Goal: Obtain resource: Download file/media

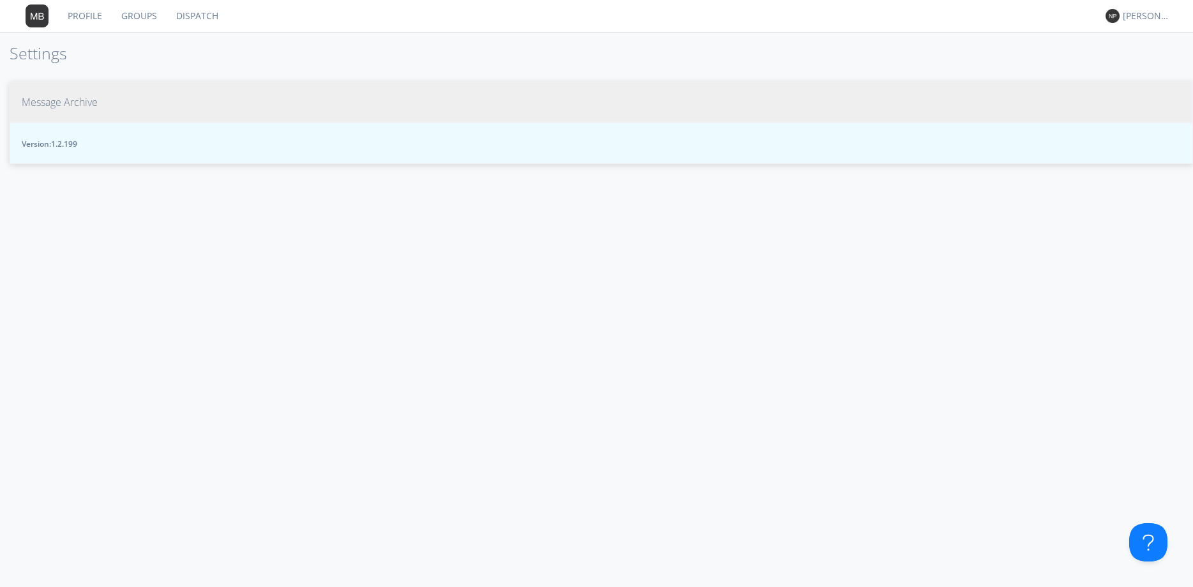
click at [57, 100] on span "Message Archive" at bounding box center [60, 102] width 76 height 15
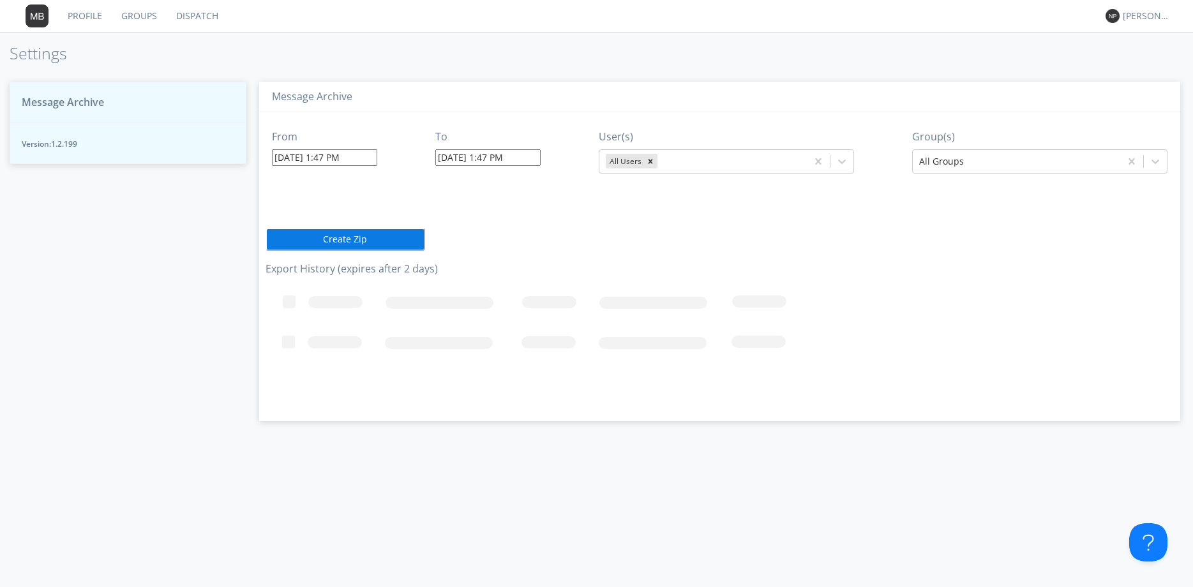
click at [377, 150] on input "08/25/2025 1:47 PM" at bounding box center [324, 157] width 105 height 17
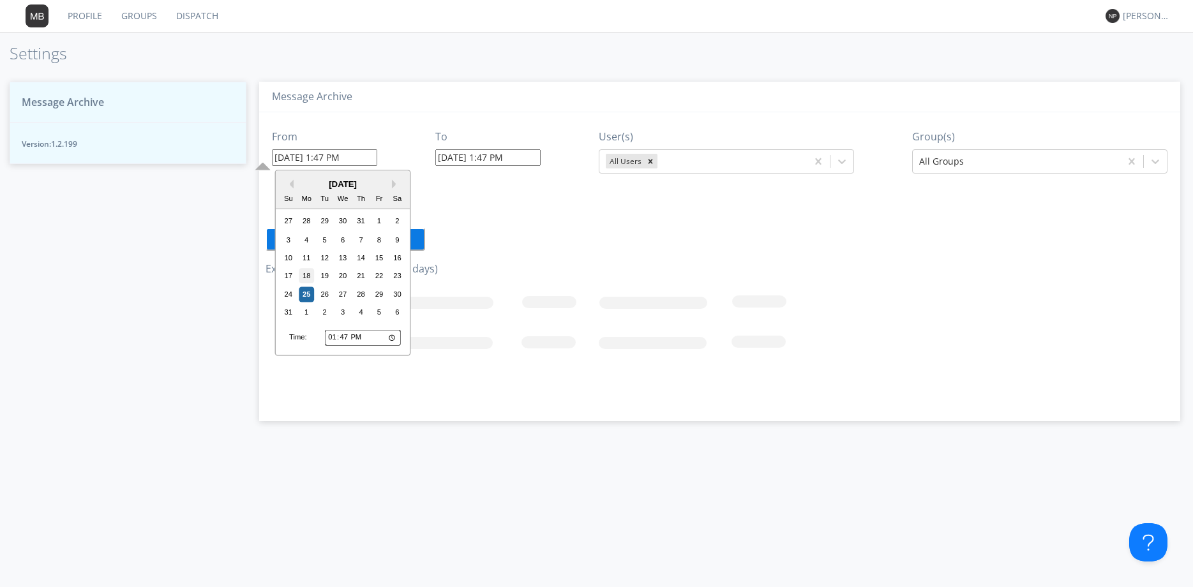
click at [306, 272] on div "18" at bounding box center [306, 276] width 15 height 15
click at [325, 160] on input "08/18/2025 1:47 PM" at bounding box center [324, 157] width 105 height 17
click at [327, 158] on input "08/18/2025 1:47 PM" at bounding box center [324, 157] width 105 height 17
type input "08/18/2025 3:47 PM"
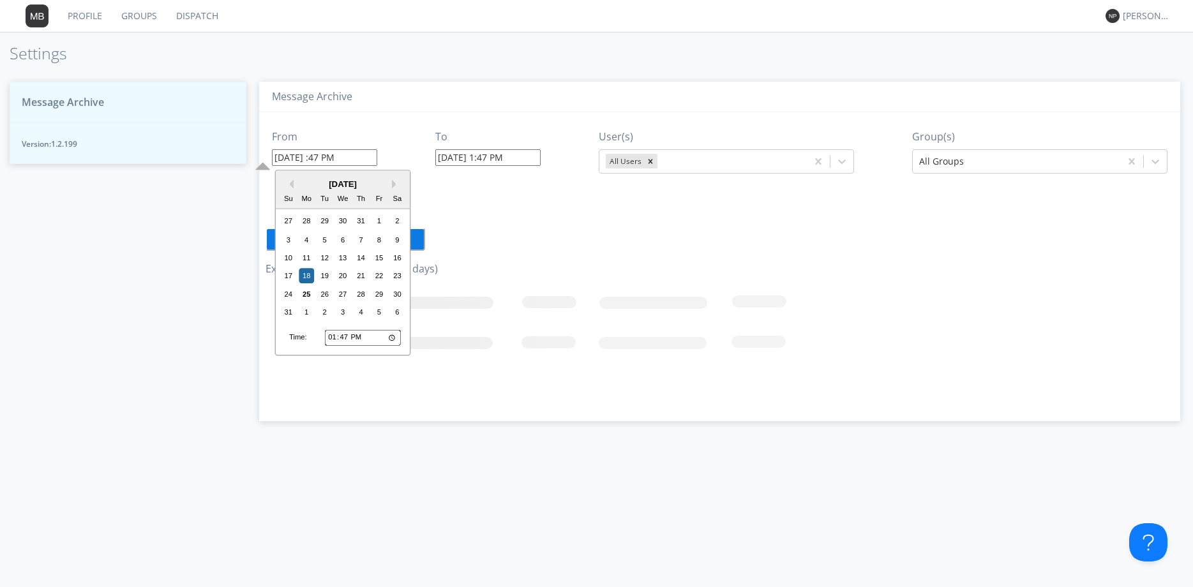
type input "08/25/2025 1:48 PM"
type input "08/18/2025 3:47 aM"
type input "08/25/2025 3:47 AM"
type input "08/18/2025 3:47 AM"
drag, startPoint x: 470, startPoint y: 161, endPoint x: 503, endPoint y: 155, distance: 33.8
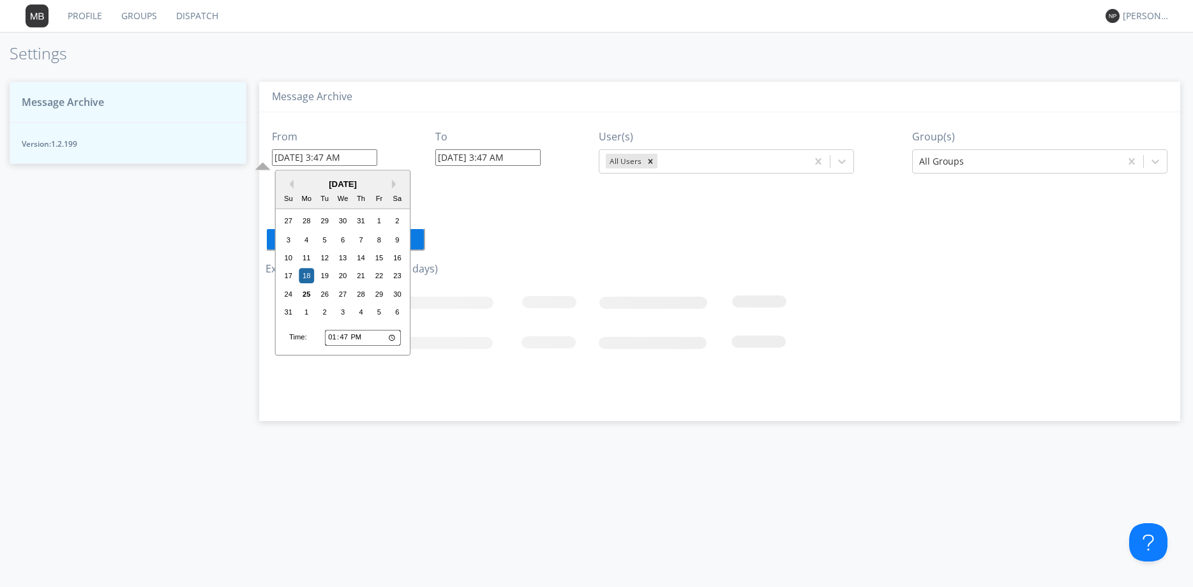
click at [482, 160] on input "08/25/2025 3:47 AM" at bounding box center [487, 157] width 105 height 17
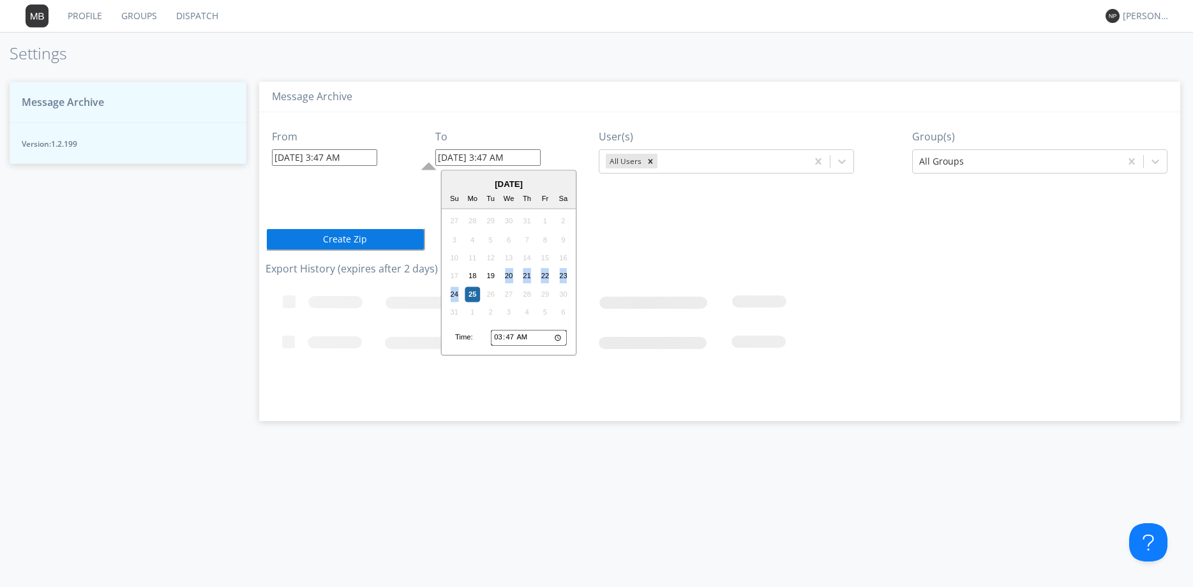
drag, startPoint x: 516, startPoint y: 284, endPoint x: 500, endPoint y: 278, distance: 17.8
click at [500, 278] on div "17 18 19 20 21 22 23" at bounding box center [508, 276] width 127 height 18
click at [507, 275] on div "20" at bounding box center [508, 276] width 15 height 15
click at [459, 156] on input "08/20/2025 3:47 AM" at bounding box center [487, 157] width 105 height 17
click at [493, 278] on div "19" at bounding box center [490, 276] width 15 height 15
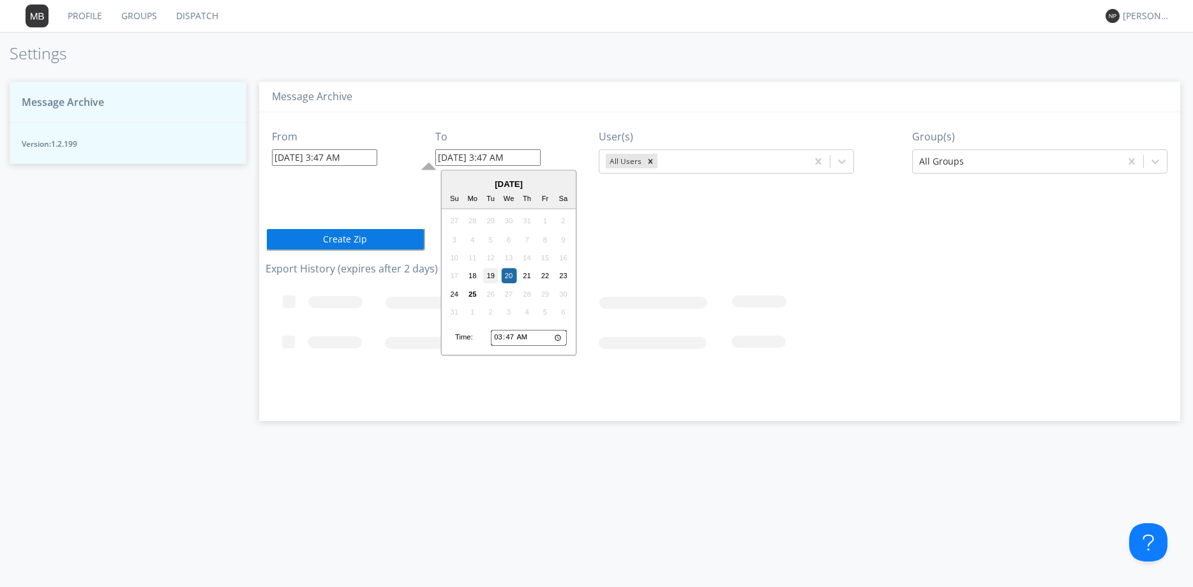
type input "08/19/2025 3:47 AM"
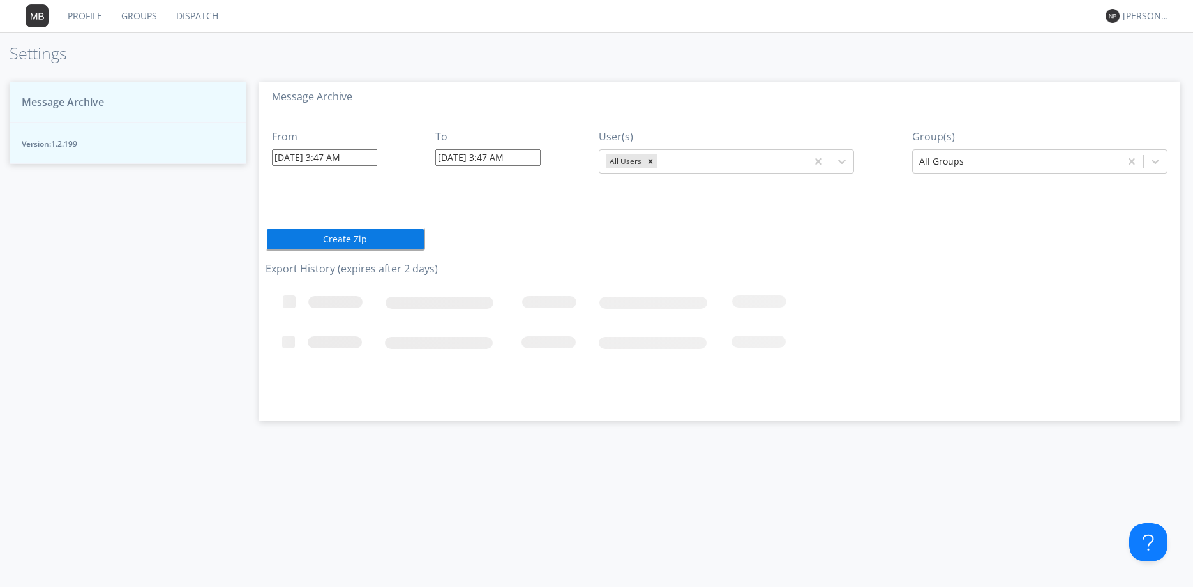
click at [390, 242] on button "Create Zip" at bounding box center [345, 239] width 160 height 23
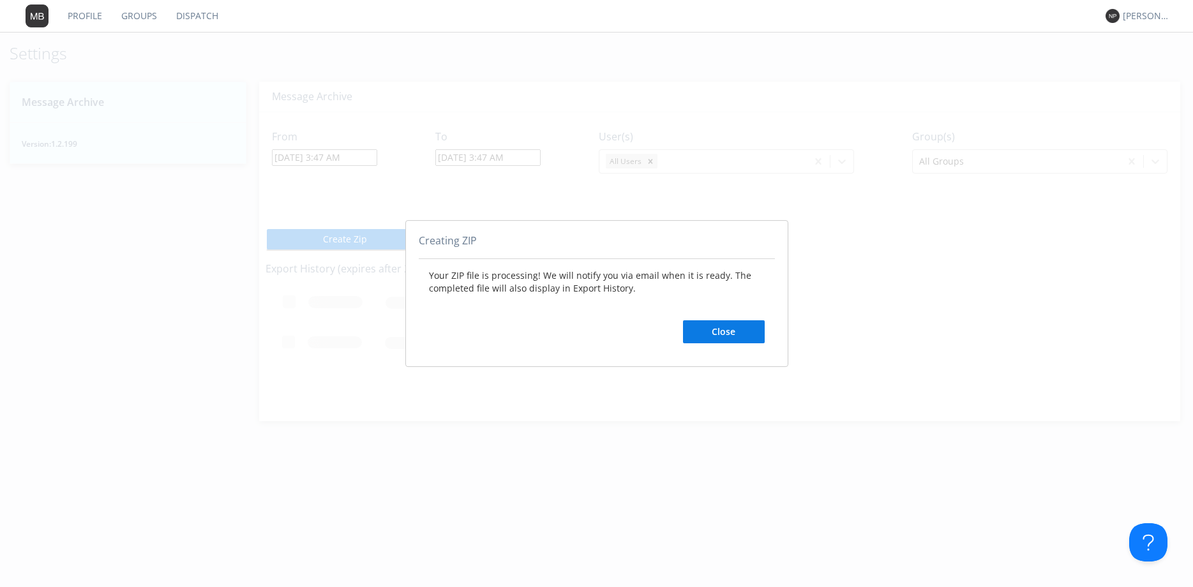
click at [737, 334] on button "Close" at bounding box center [724, 331] width 82 height 23
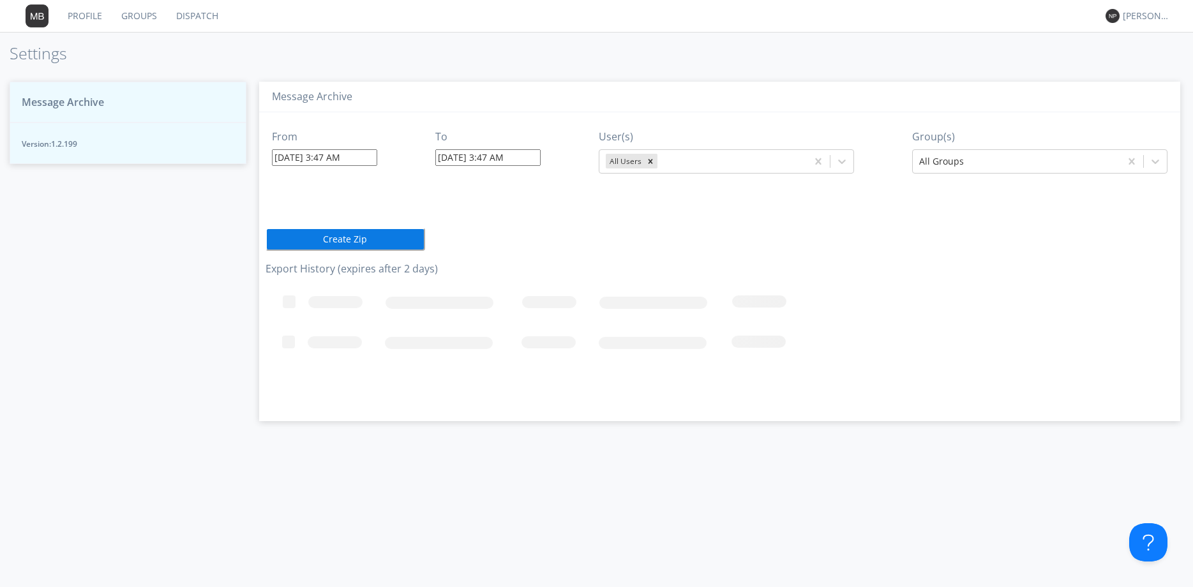
click at [331, 164] on input "08/18/2025 3:47 AM" at bounding box center [324, 157] width 105 height 17
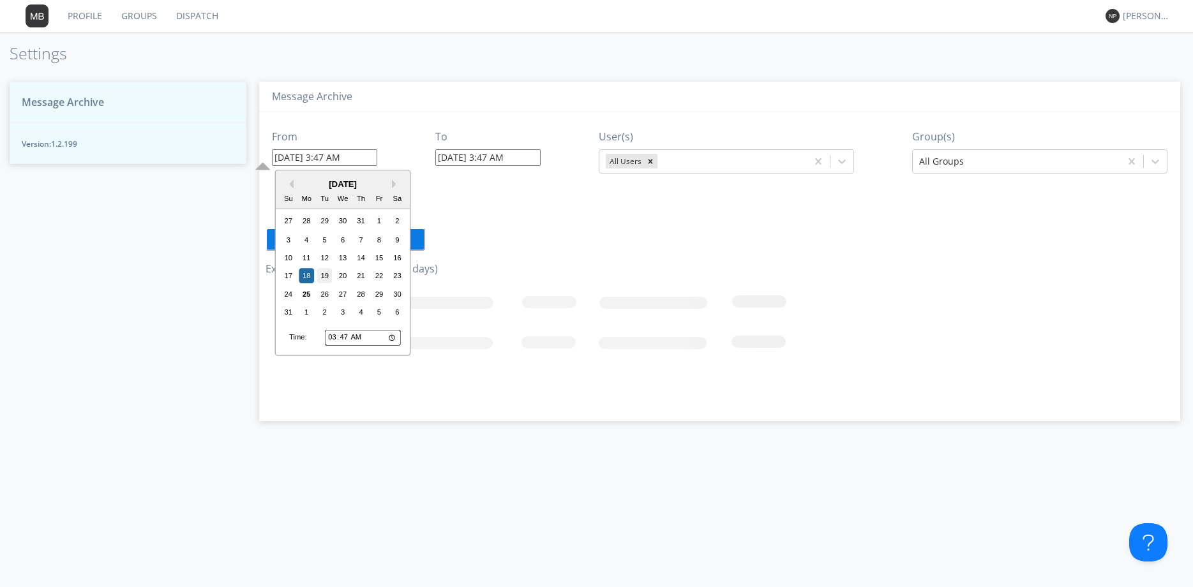
click at [327, 277] on div "19" at bounding box center [324, 276] width 15 height 15
type input "08/19/2025 3:47 AM"
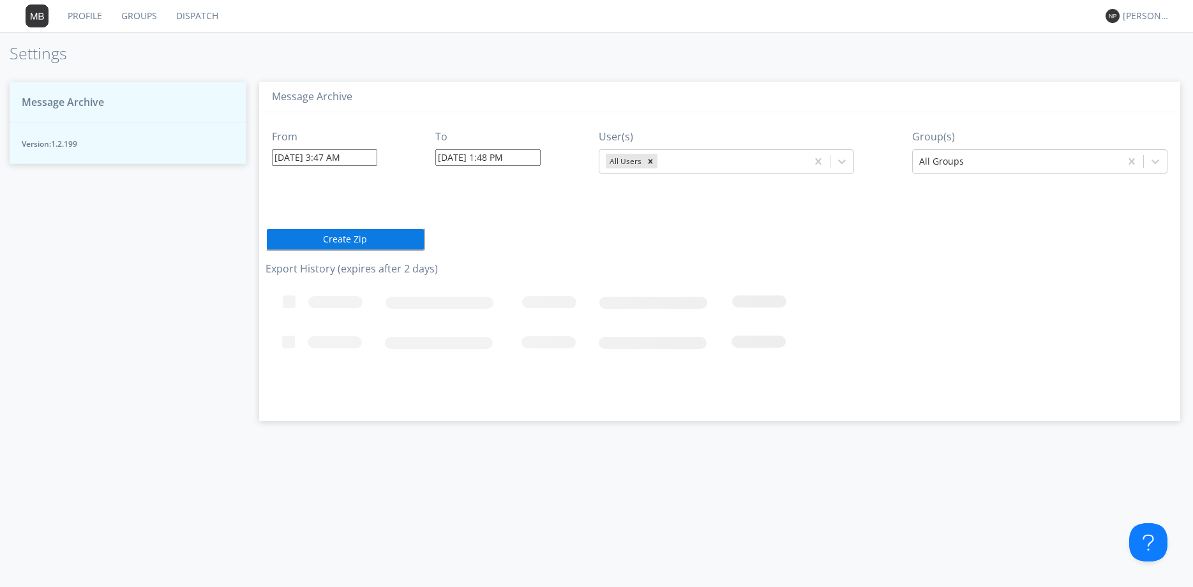
click at [484, 163] on input "08/25/2025 1:48 PM" at bounding box center [487, 157] width 105 height 17
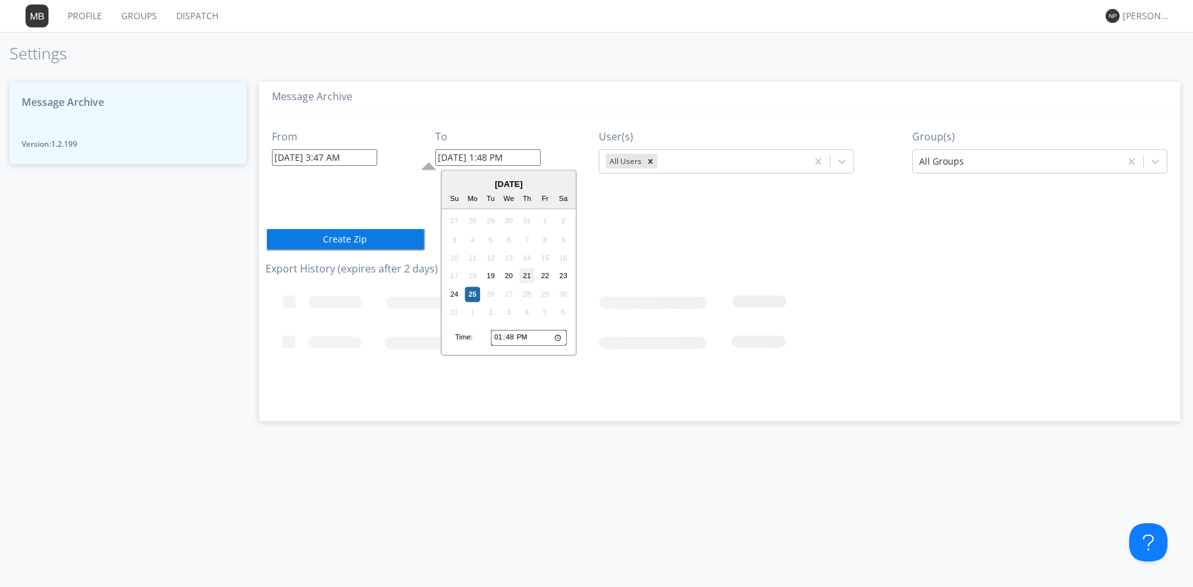
click at [524, 276] on div "21" at bounding box center [526, 276] width 15 height 15
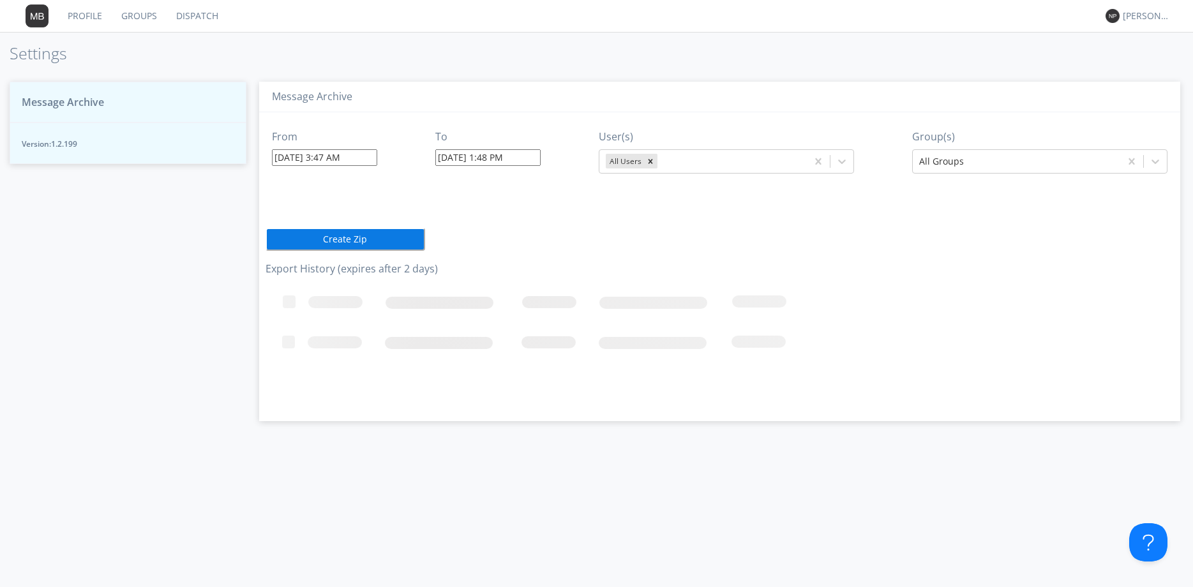
click at [512, 156] on input "08/21/2025 1:48 PM" at bounding box center [487, 157] width 105 height 17
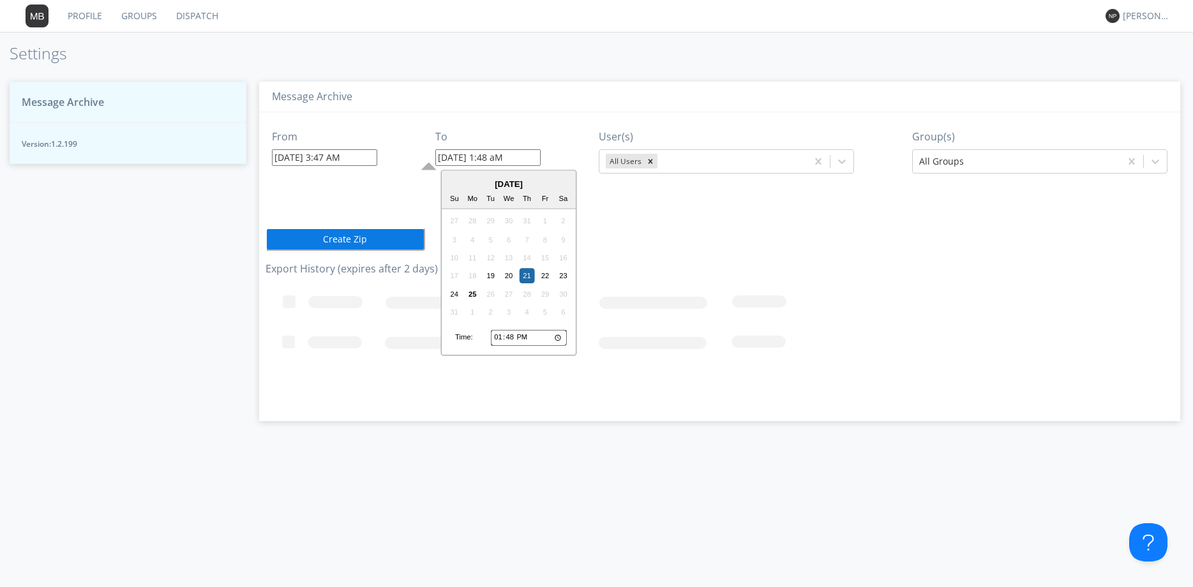
type input "08/21/2025 1:48 AM"
click at [364, 239] on button "Create Zip" at bounding box center [345, 239] width 160 height 23
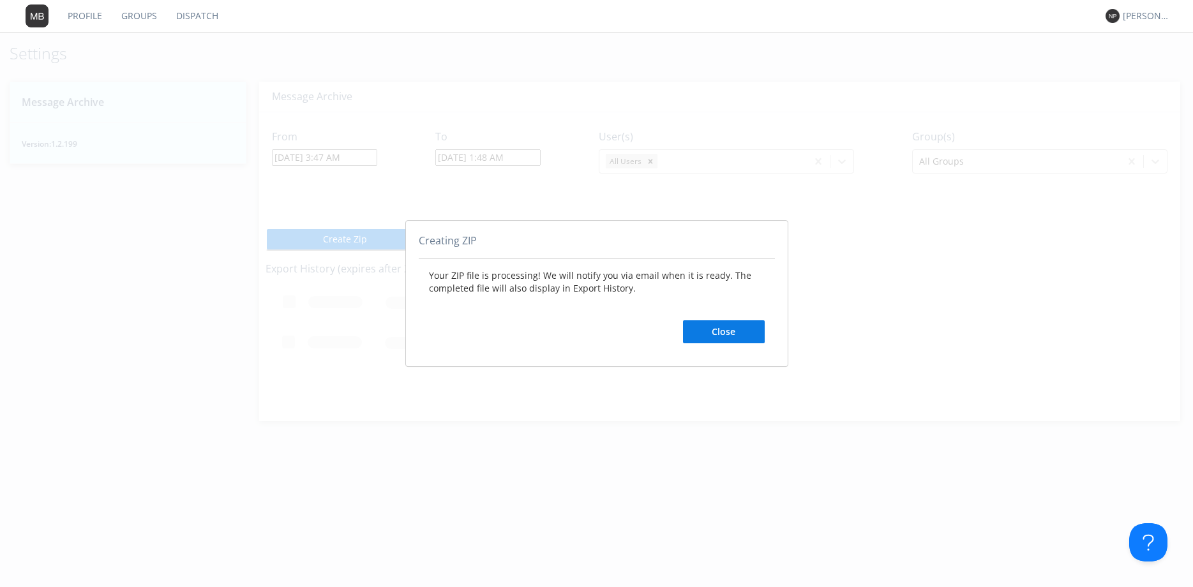
click at [690, 325] on button "Close" at bounding box center [724, 331] width 82 height 23
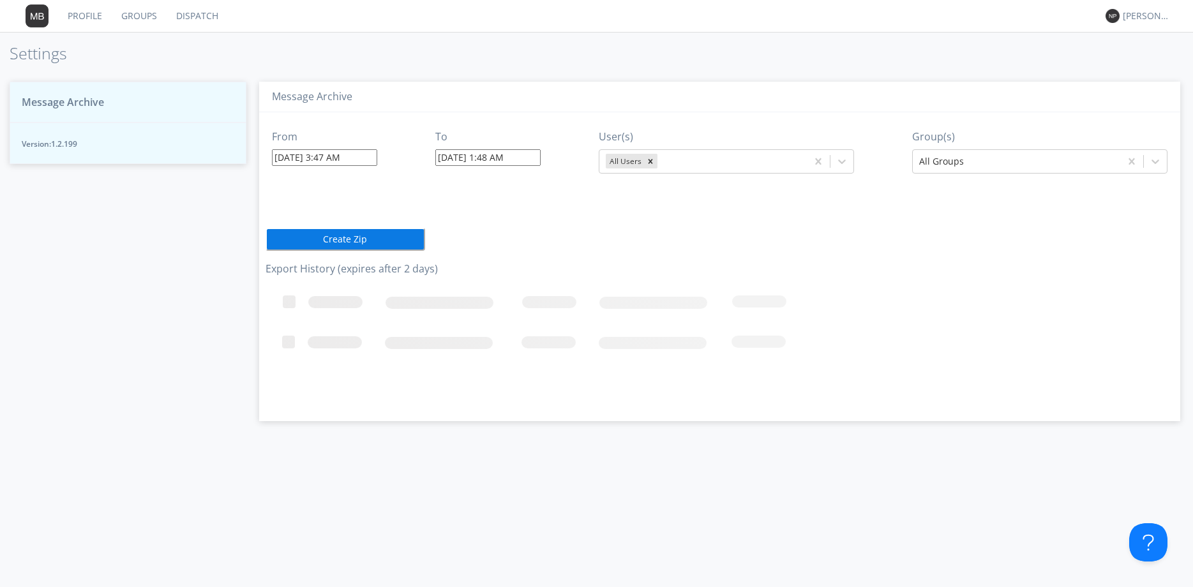
click at [341, 161] on input "08/19/2025 3:47 AM" at bounding box center [324, 157] width 105 height 17
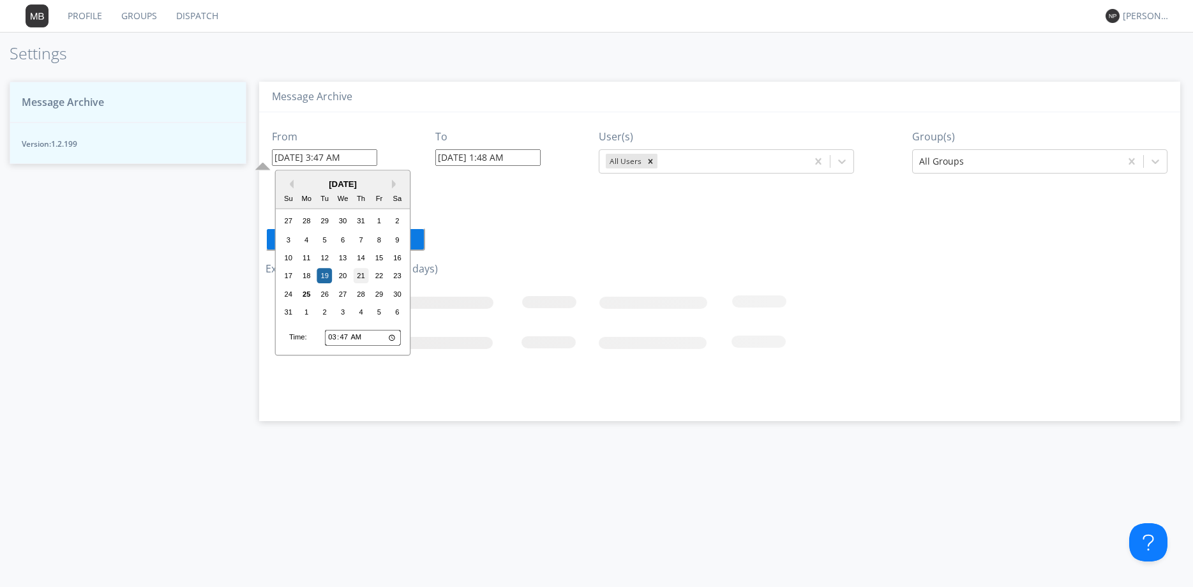
click at [361, 283] on div "21" at bounding box center [361, 276] width 15 height 15
type input "08/21/2025 3:47 AM"
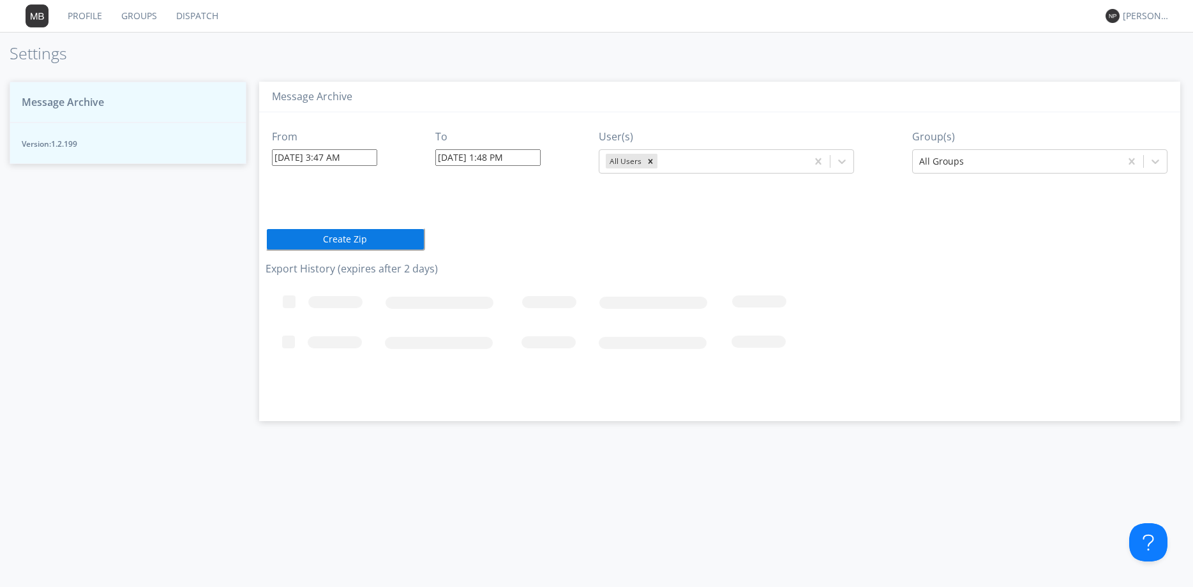
click at [474, 160] on input "08/25/2025 1:48 PM" at bounding box center [487, 157] width 105 height 17
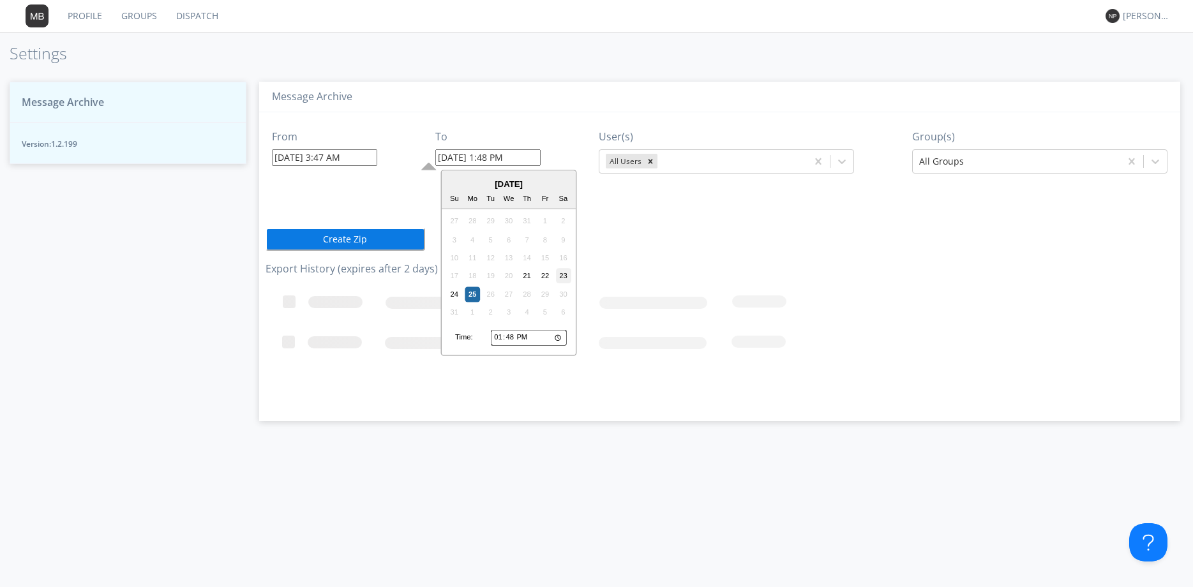
click at [558, 276] on div "23" at bounding box center [563, 276] width 15 height 15
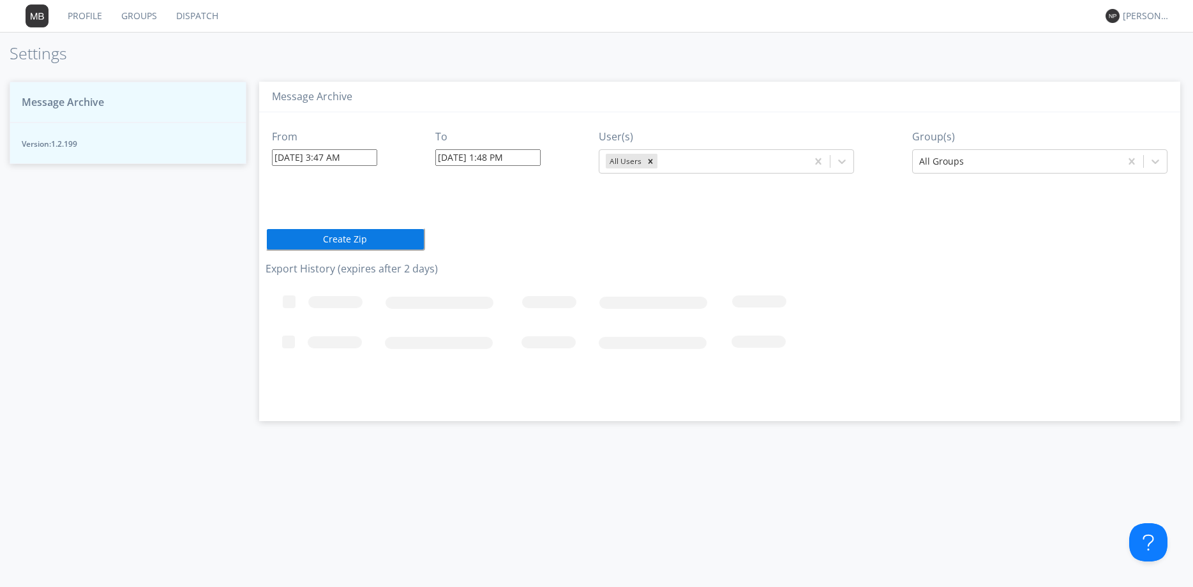
click at [515, 158] on input "08/23/2025 1:48 PM" at bounding box center [487, 157] width 105 height 17
type input "08/23/2025 1:48 AM"
click at [406, 237] on button "Create Zip" at bounding box center [345, 239] width 160 height 23
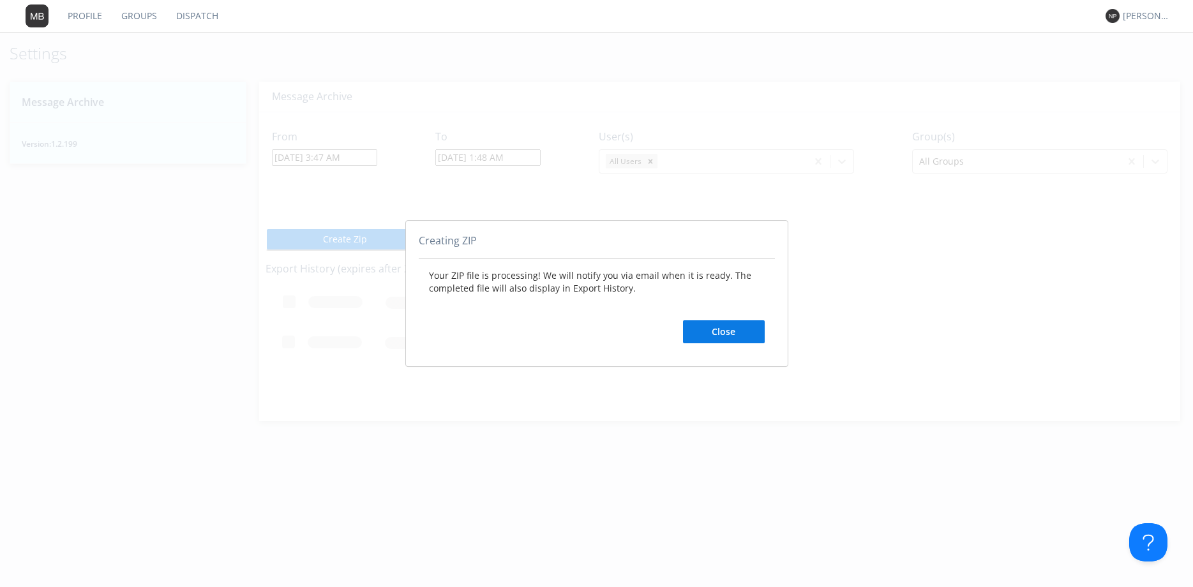
click at [746, 337] on button "Close" at bounding box center [724, 331] width 82 height 23
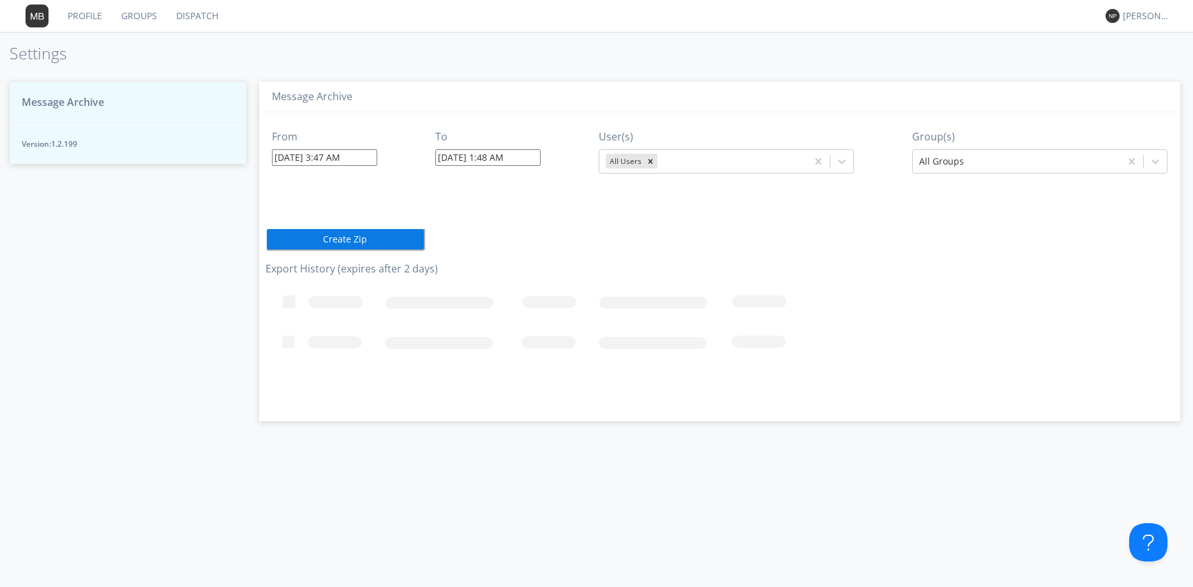
click at [320, 156] on input "08/21/2025 3:47 AM" at bounding box center [324, 157] width 105 height 17
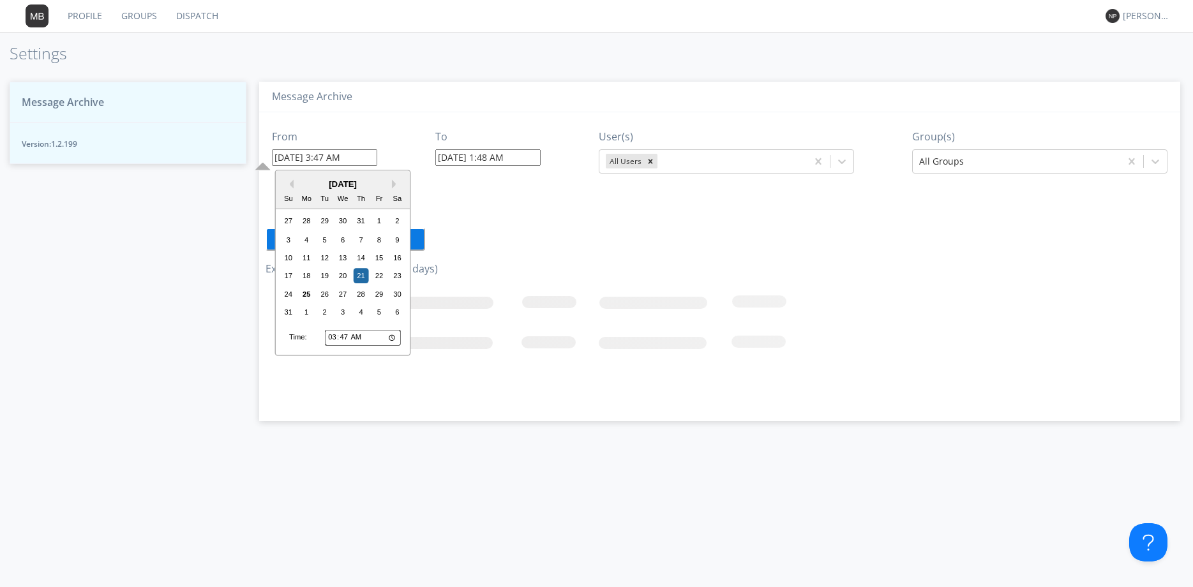
click at [396, 269] on div "23" at bounding box center [397, 276] width 15 height 15
type input "08/23/2025 3:47 AM"
type input "08/25/2025 1:49 PM"
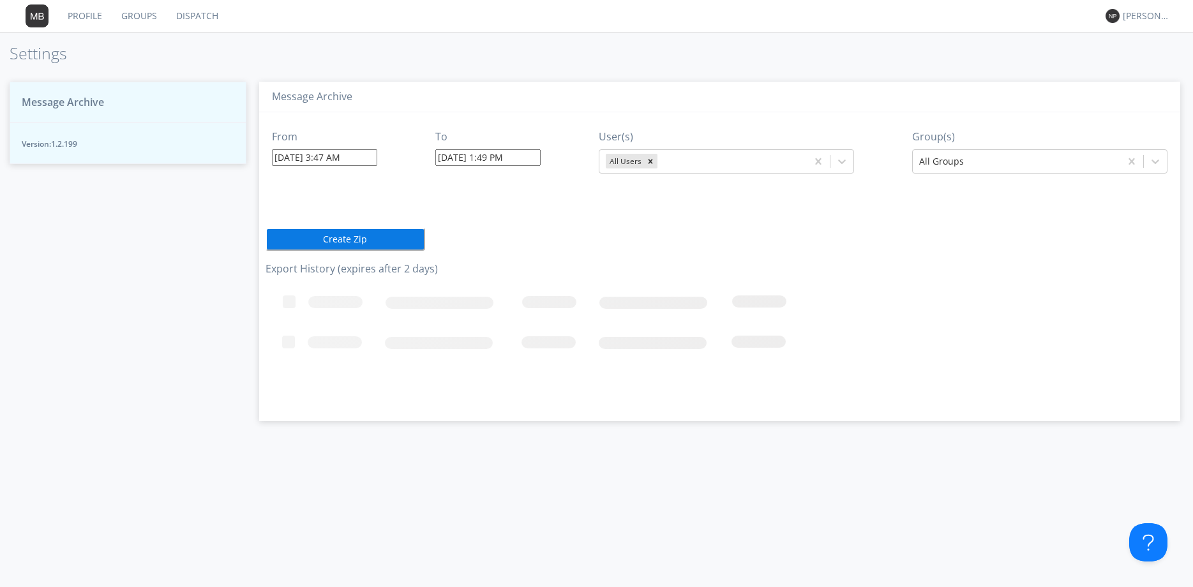
click at [540, 166] on div "To 08/25/2025 1:49 PM" at bounding box center [487, 146] width 105 height 55
click at [539, 163] on input "08/25/2025 1:49 PM" at bounding box center [487, 157] width 105 height 17
click at [390, 237] on button "Create Zip" at bounding box center [345, 239] width 160 height 23
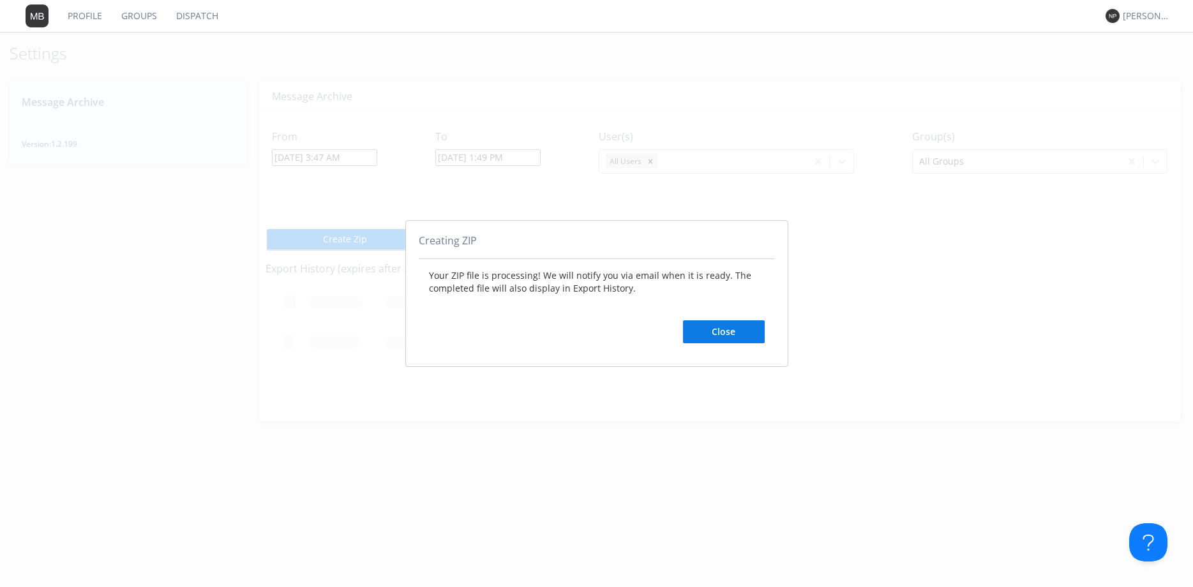
click at [744, 330] on button "Close" at bounding box center [724, 331] width 82 height 23
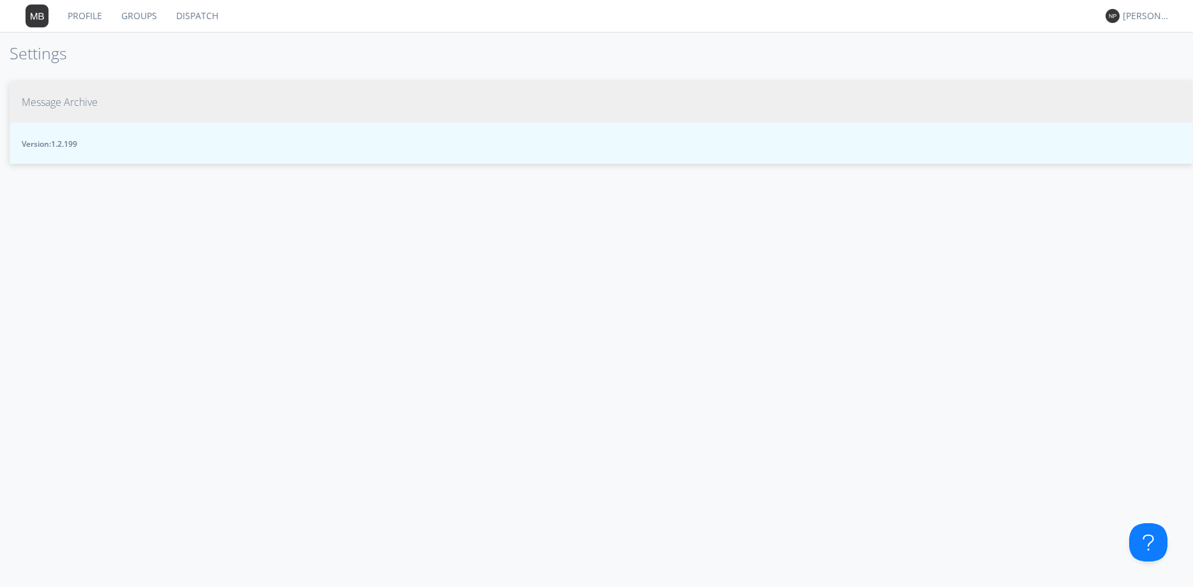
click at [71, 105] on span "Message Archive" at bounding box center [60, 102] width 76 height 15
click at [79, 96] on span "Message Archive" at bounding box center [60, 102] width 76 height 15
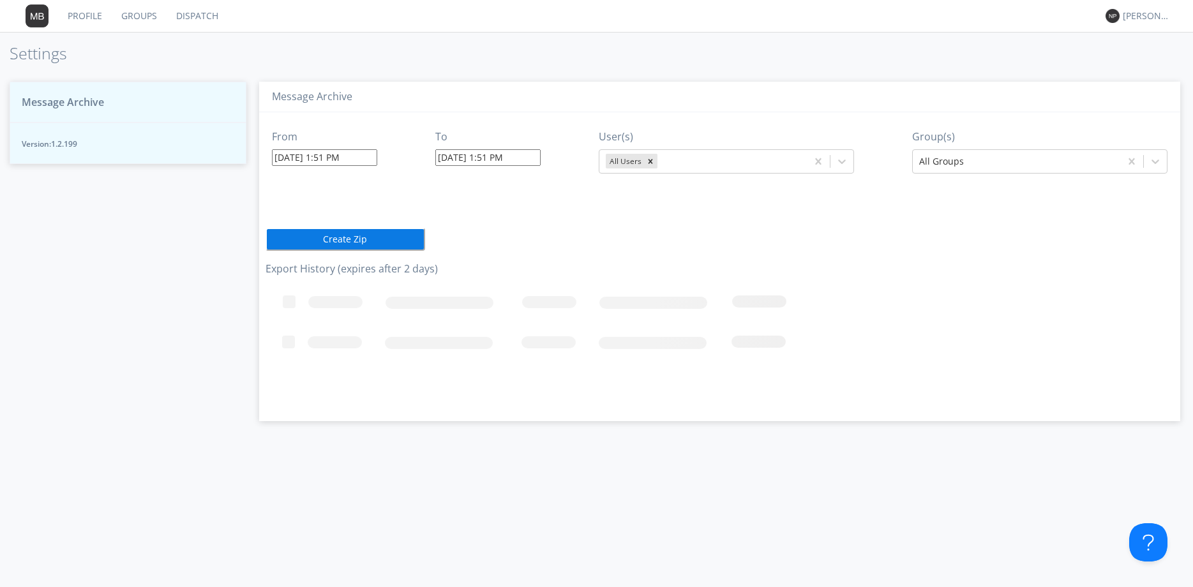
click at [445, 219] on div "From [DATE] 1:51 PM To [DATE] 1:51 PM User(s) All Users Group(s) All Groups Cre…" at bounding box center [719, 261] width 908 height 299
